Goal: Obtain resource: Obtain resource

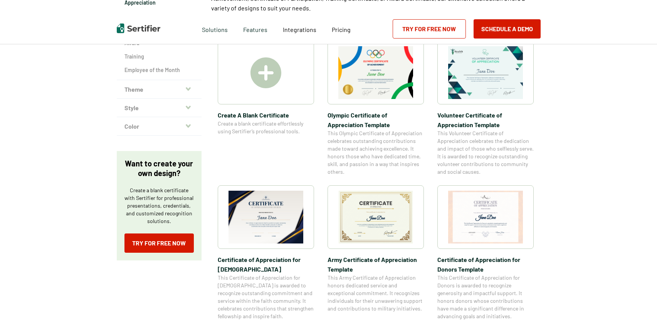
scroll to position [154, 0]
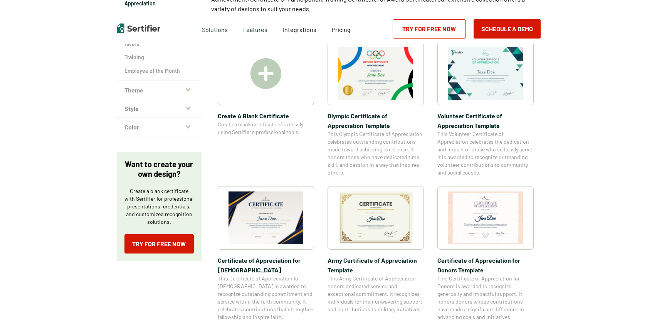
click at [374, 216] on img at bounding box center [375, 217] width 75 height 53
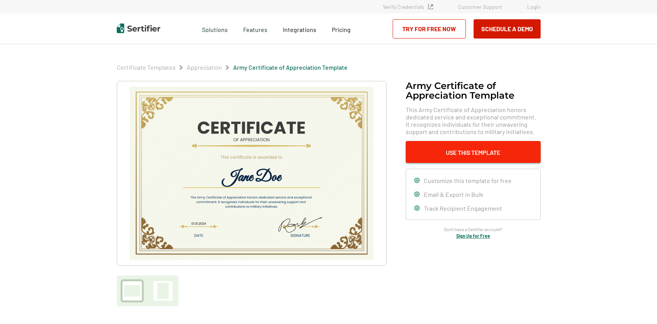
click at [476, 156] on button "Use This Template" at bounding box center [473, 152] width 135 height 22
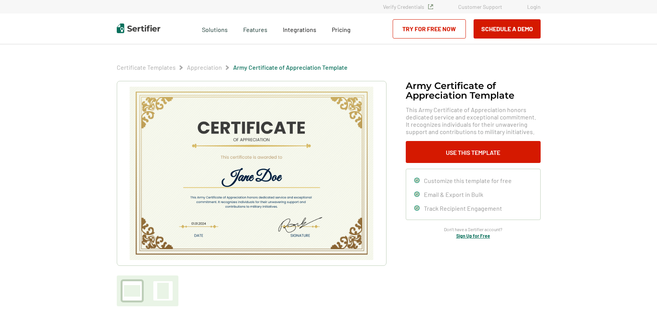
click at [293, 172] on img at bounding box center [251, 173] width 245 height 173
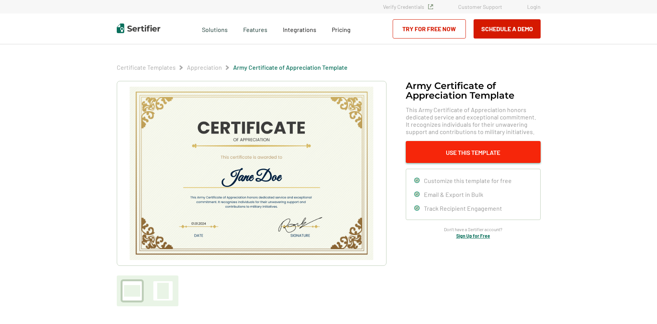
click at [452, 158] on button "Use This Template" at bounding box center [473, 152] width 135 height 22
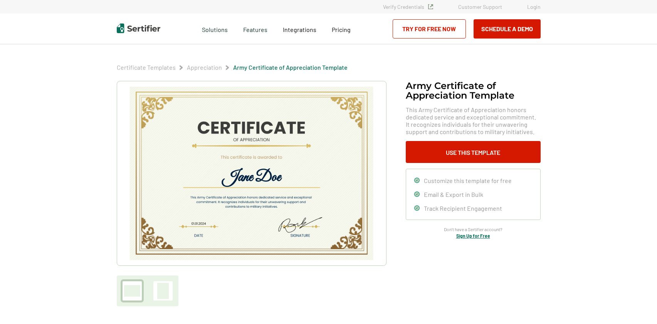
click at [165, 294] on div at bounding box center [163, 291] width 12 height 16
click at [227, 152] on img at bounding box center [251, 173] width 245 height 173
click at [167, 286] on div at bounding box center [163, 291] width 12 height 16
click at [132, 296] on div at bounding box center [132, 291] width 16 height 12
click at [301, 128] on img at bounding box center [251, 173] width 245 height 173
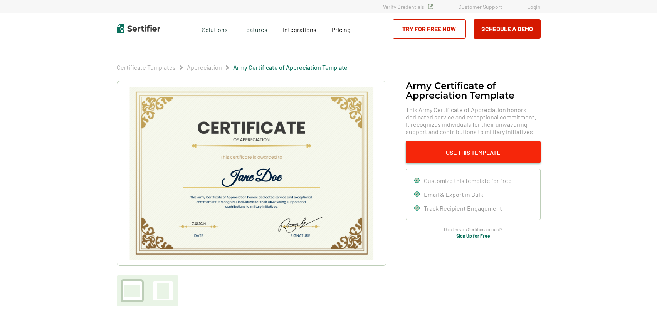
click at [458, 158] on button "Use This Template" at bounding box center [473, 152] width 135 height 22
